Goal: Book appointment/travel/reservation

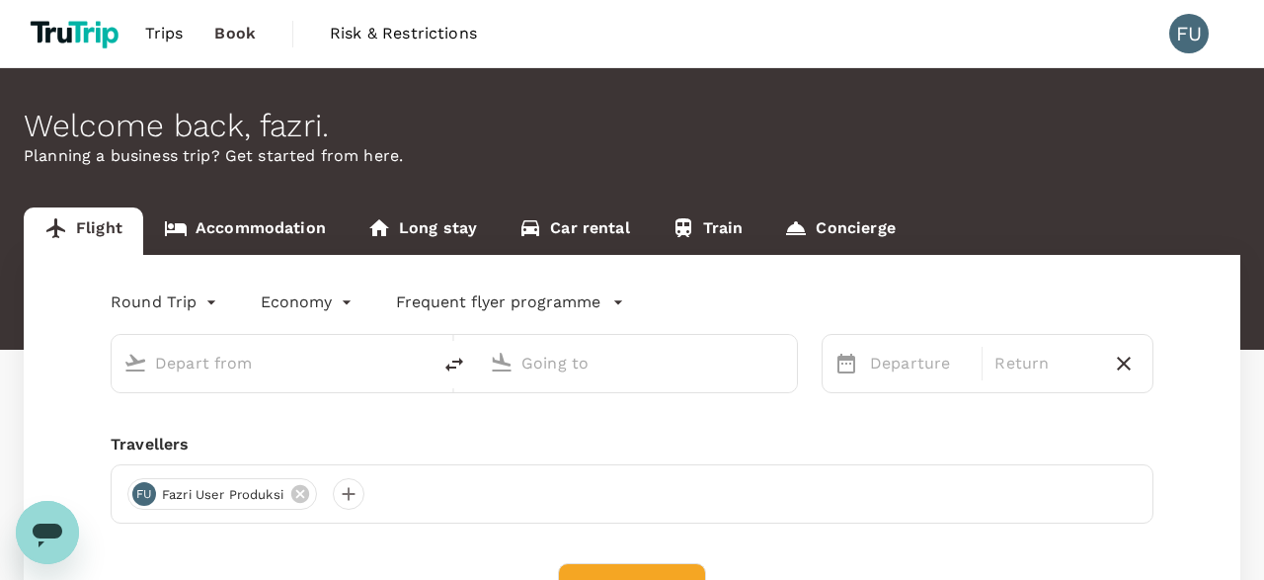
click at [635, 551] on button "Find flights" at bounding box center [632, 588] width 148 height 51
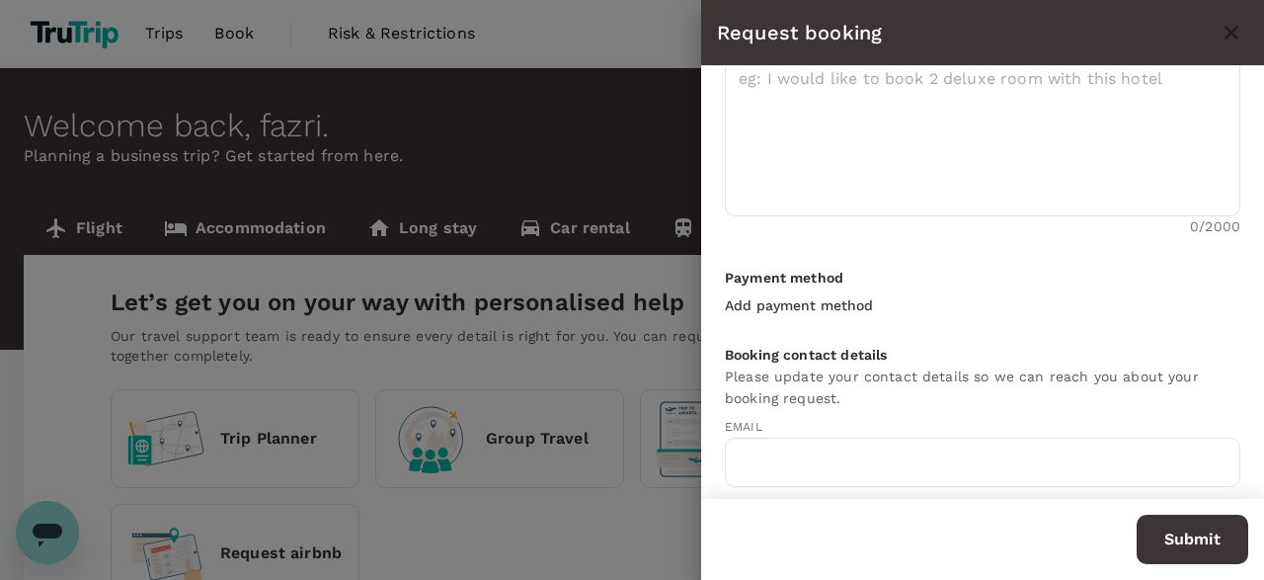
type input "[EMAIL_ADDRESS][DOMAIN_NAME]"
click at [797, 289] on button "Add payment method" at bounding box center [803, 305] width 156 height 32
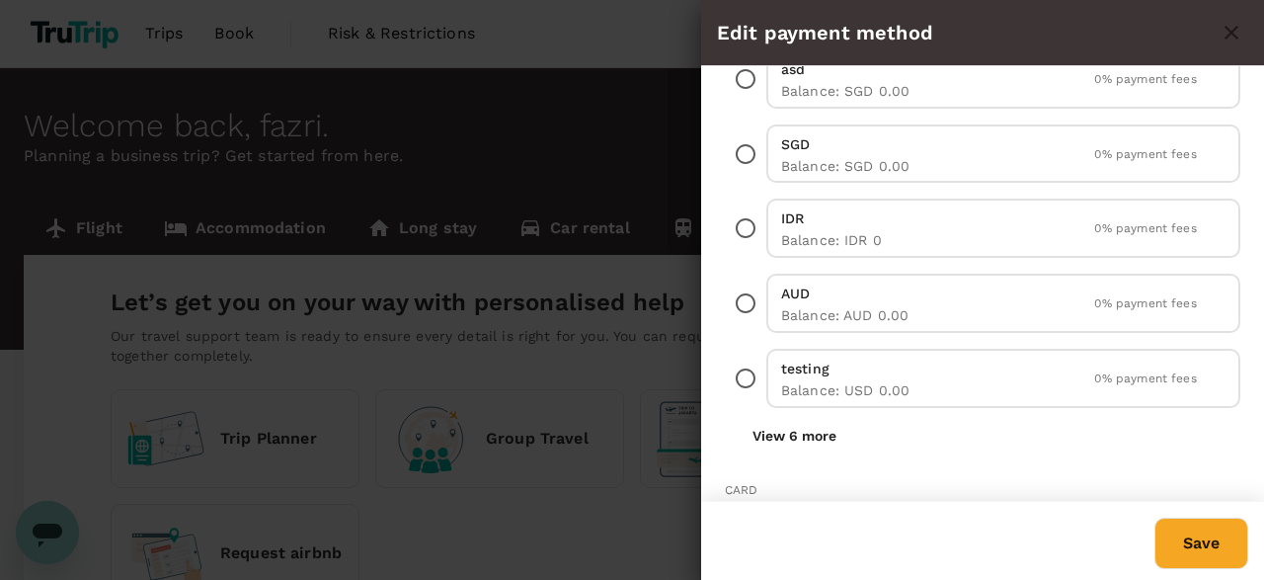
scroll to position [181, 0]
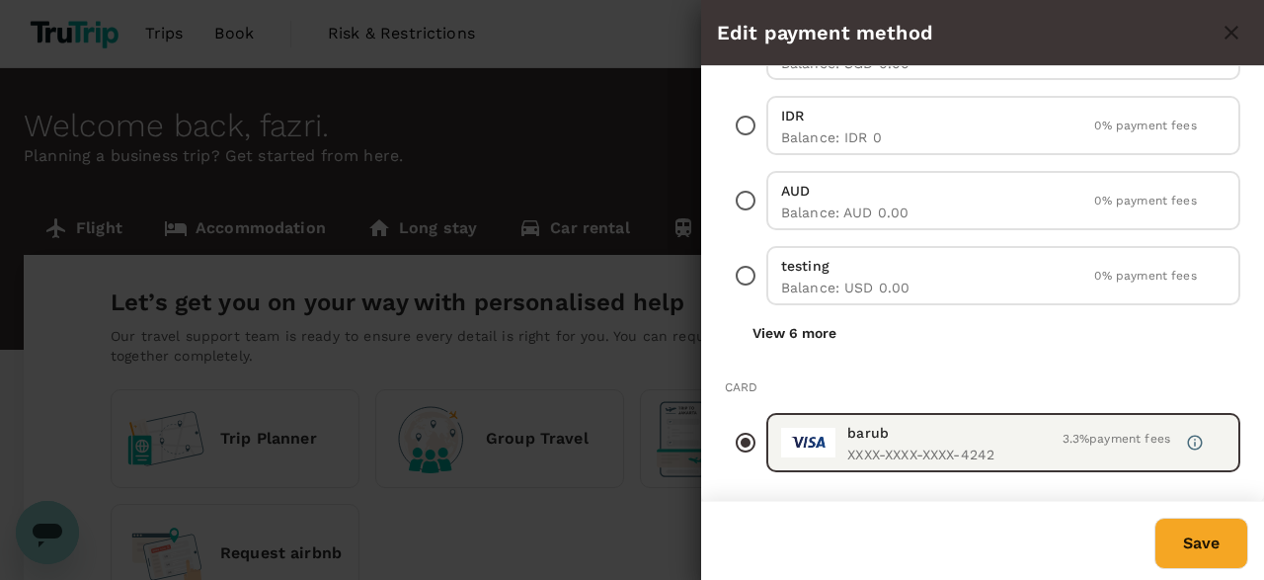
click at [817, 309] on div "Direct payment (Deposit) asd Balance : SGD 0.00 0 % payment fees SGD Balance : …" at bounding box center [983, 130] width 516 height 443
click at [816, 319] on button "View 6 more" at bounding box center [794, 333] width 139 height 40
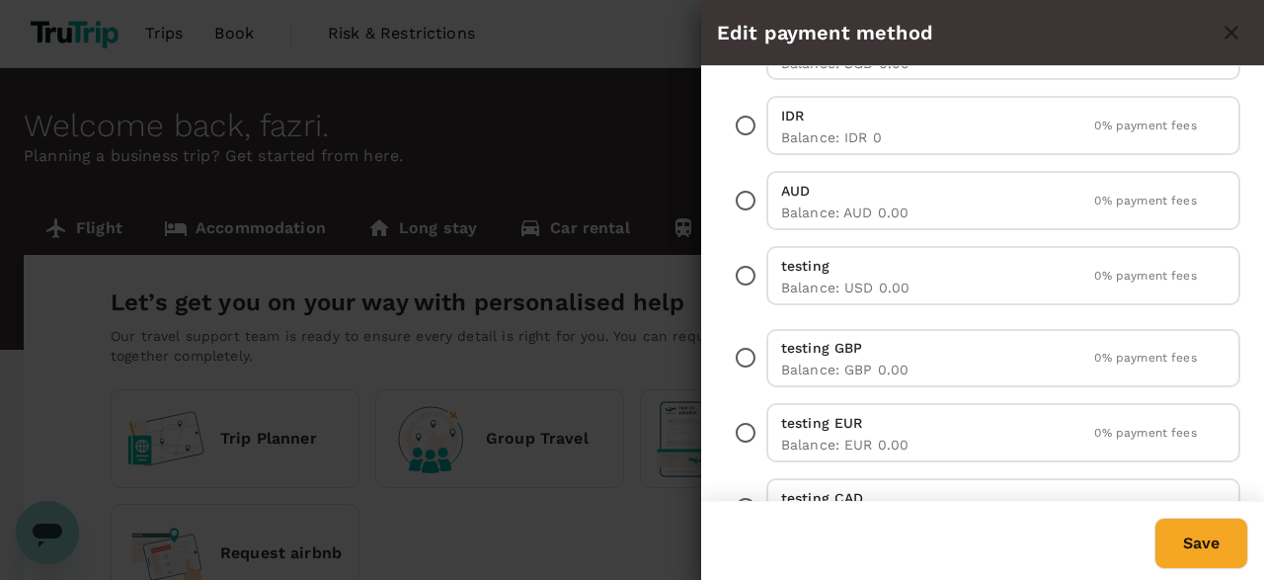
scroll to position [637, 0]
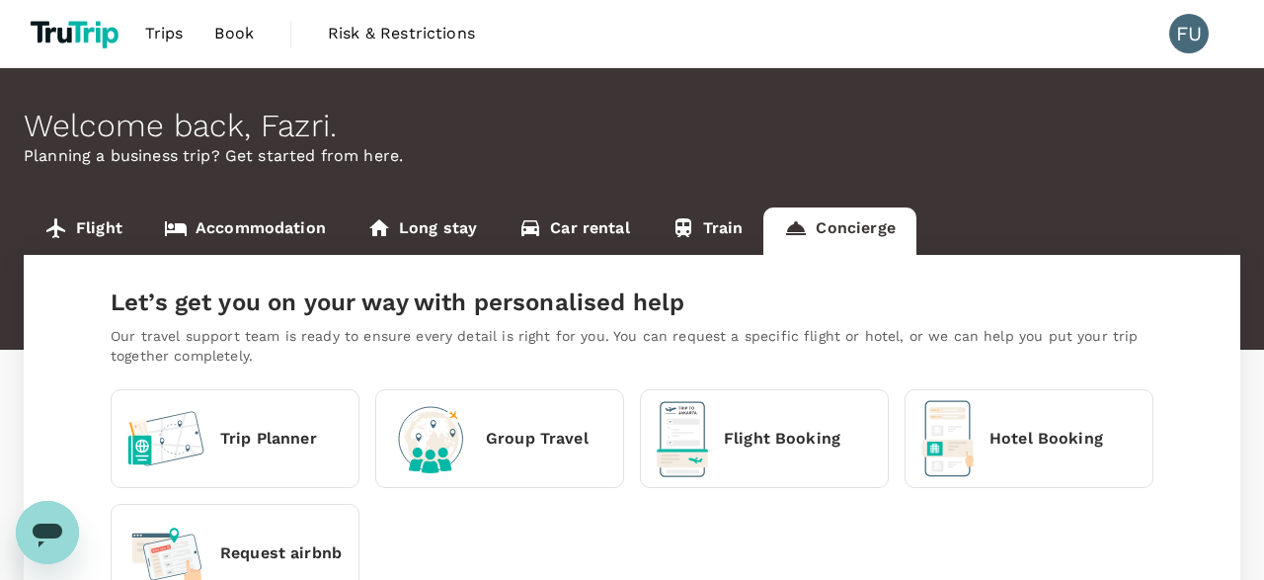
click at [991, 405] on div "Hotel Booking" at bounding box center [1012, 438] width 182 height 77
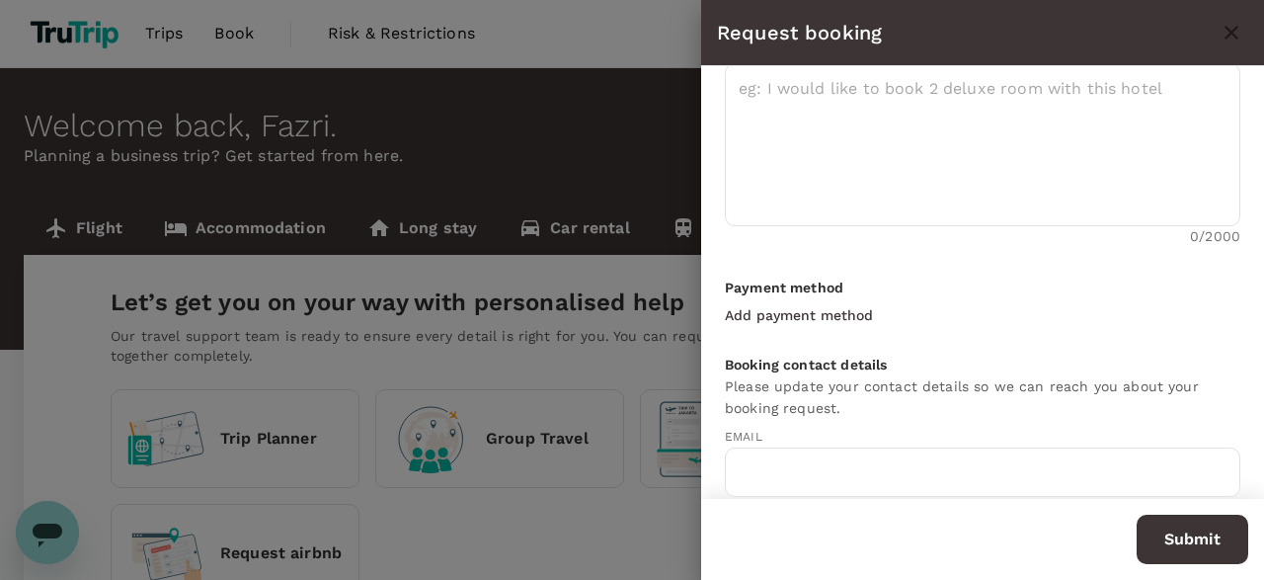
scroll to position [593, 0]
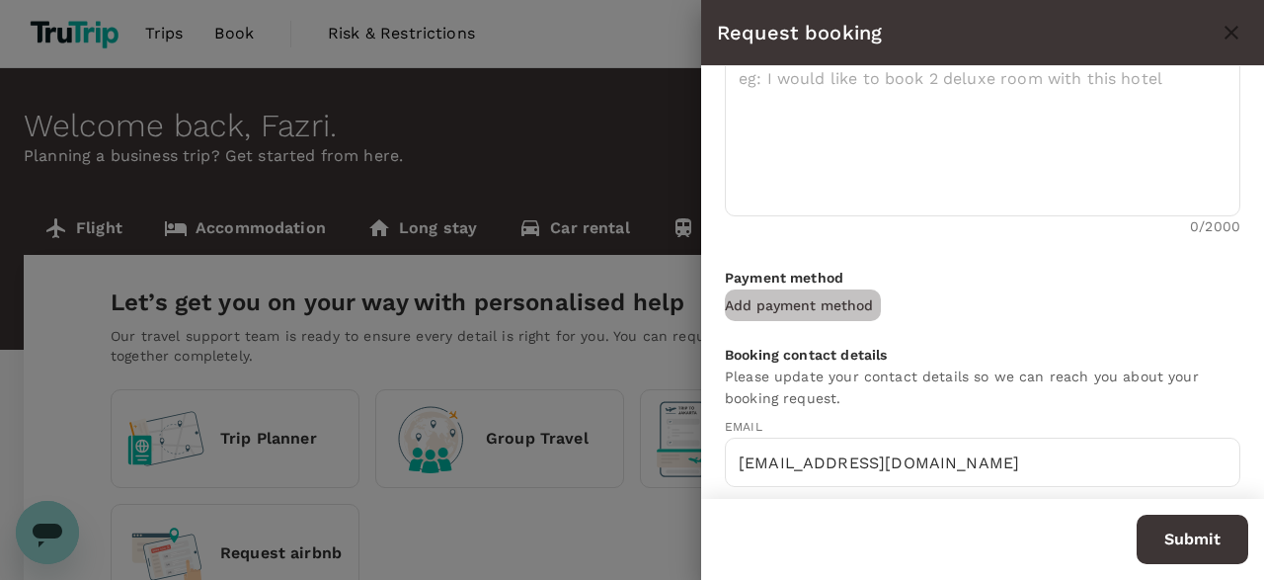
type input "[EMAIL_ADDRESS][DOMAIN_NAME]"
click at [822, 310] on button "Add payment method" at bounding box center [803, 305] width 156 height 32
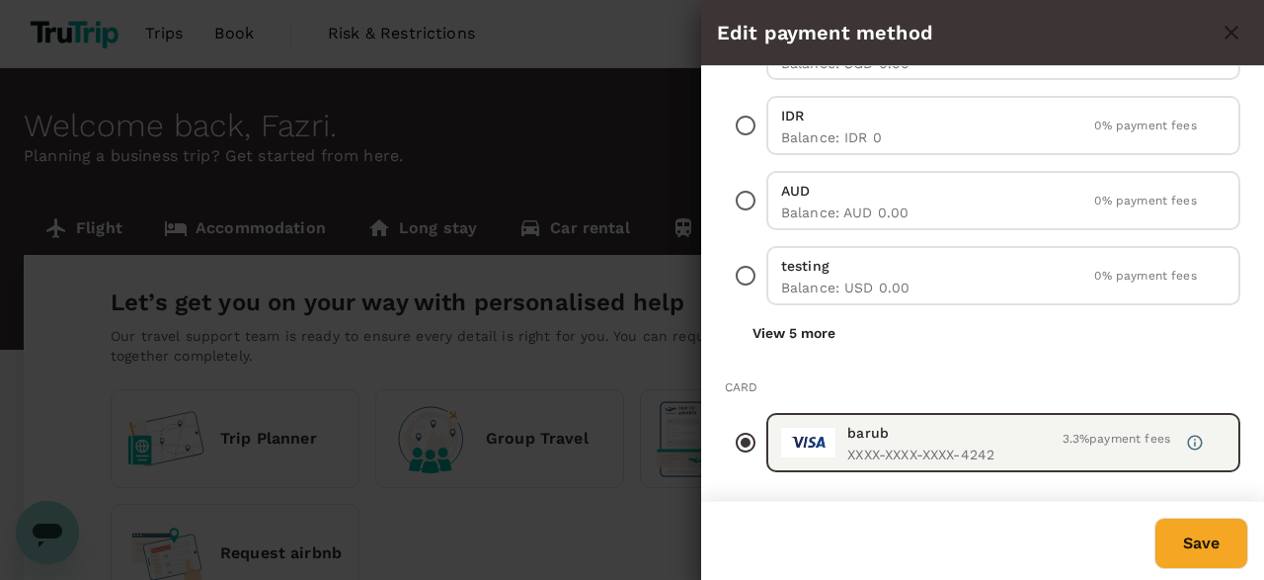
click at [821, 341] on button "View 5 more" at bounding box center [794, 333] width 138 height 40
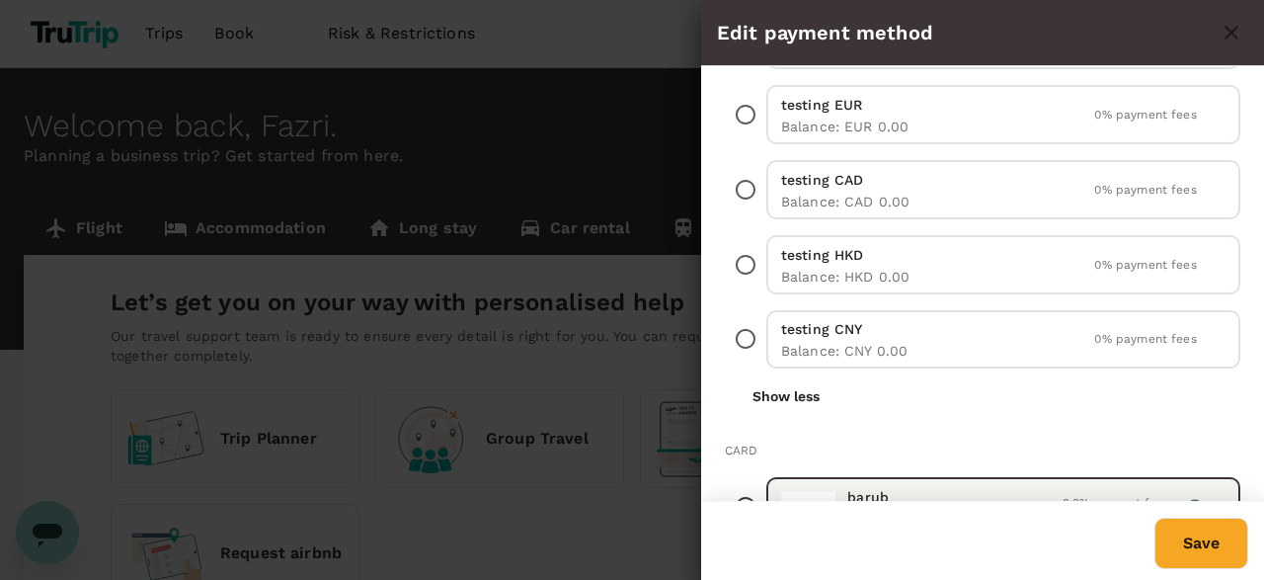
scroll to position [104, 0]
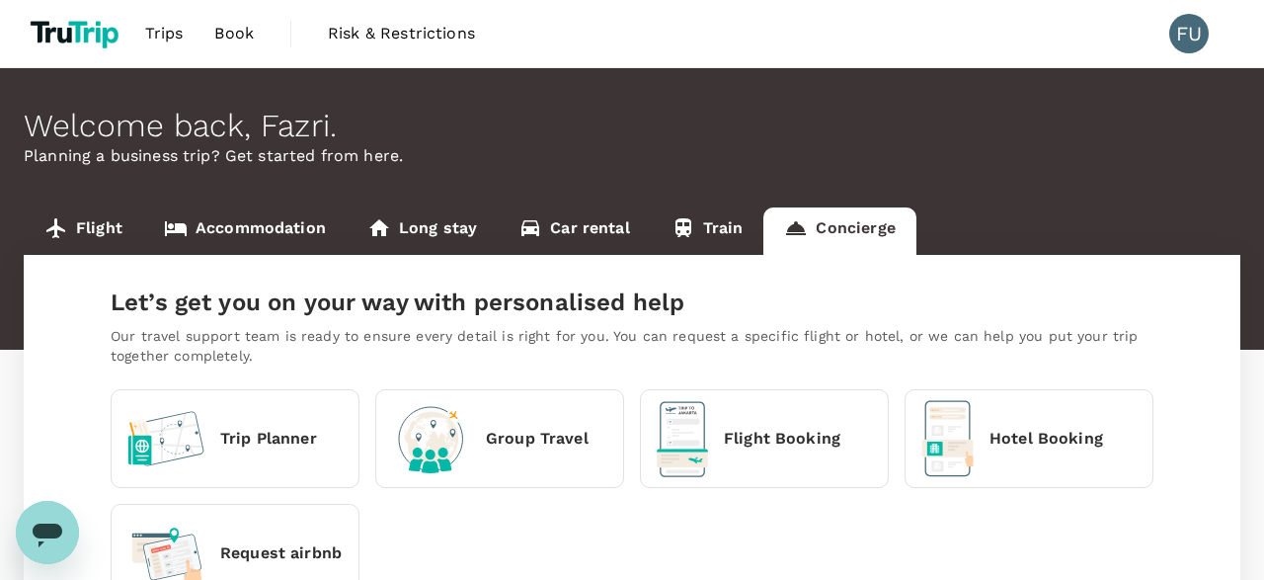
click at [1011, 402] on div "Hotel Booking" at bounding box center [1012, 438] width 182 height 77
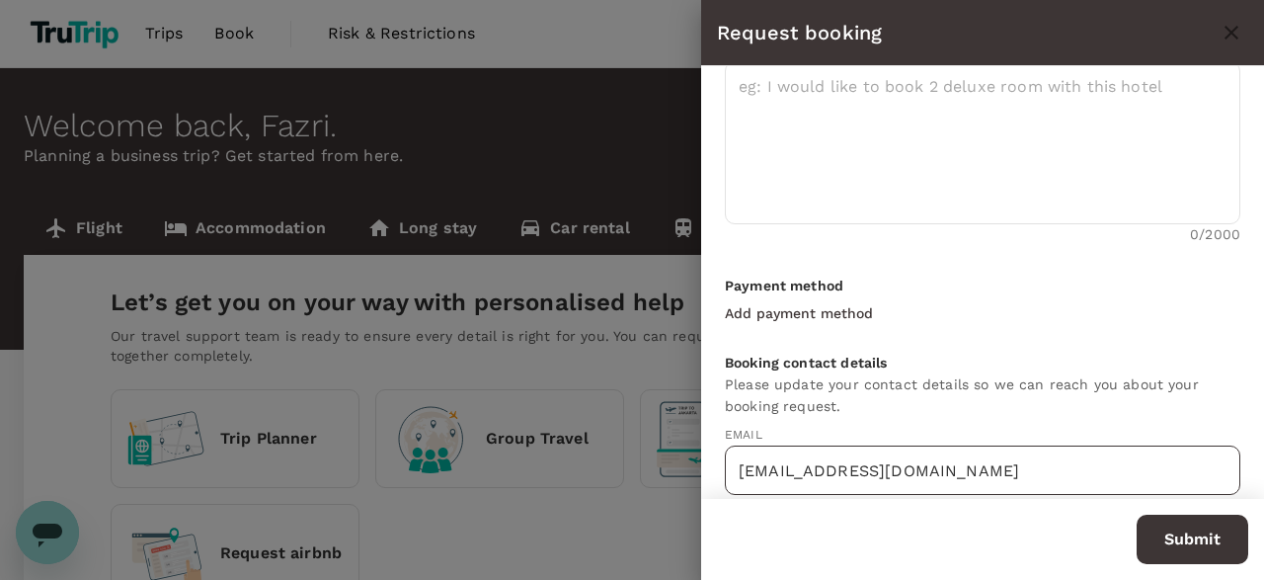
scroll to position [675, 0]
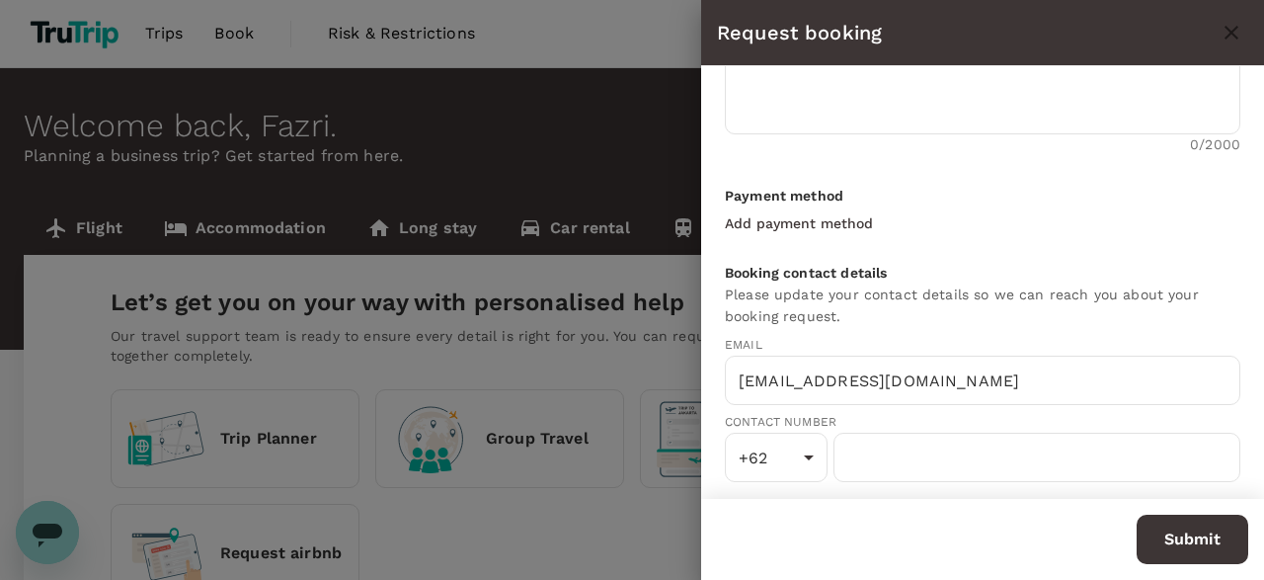
click at [807, 218] on p "Add payment method" at bounding box center [799, 223] width 148 height 20
